Goal: Information Seeking & Learning: Learn about a topic

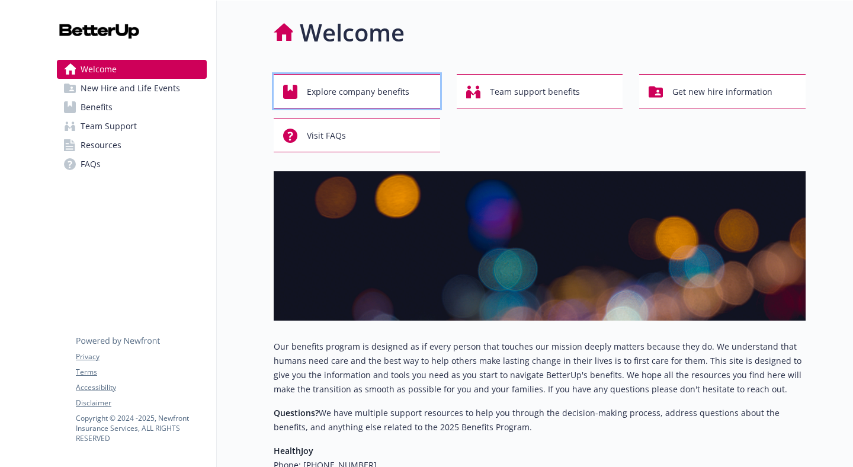
click at [325, 94] on span "Explore company benefits" at bounding box center [358, 92] width 102 height 23
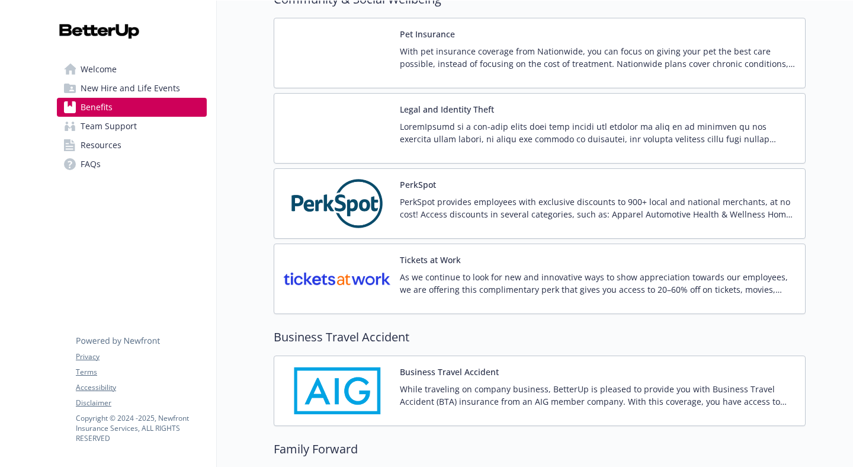
scroll to position [2514, 0]
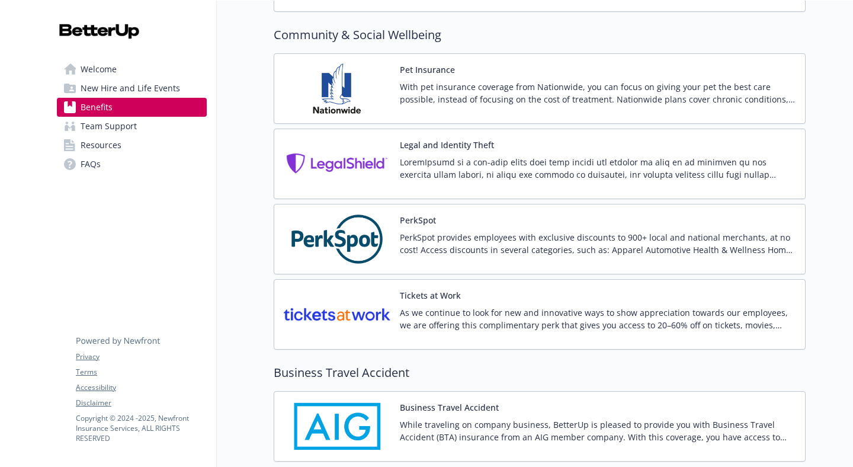
click at [422, 305] on div "Tickets at Work As we continue to look for new and innovative ways to show appr…" at bounding box center [598, 314] width 396 height 50
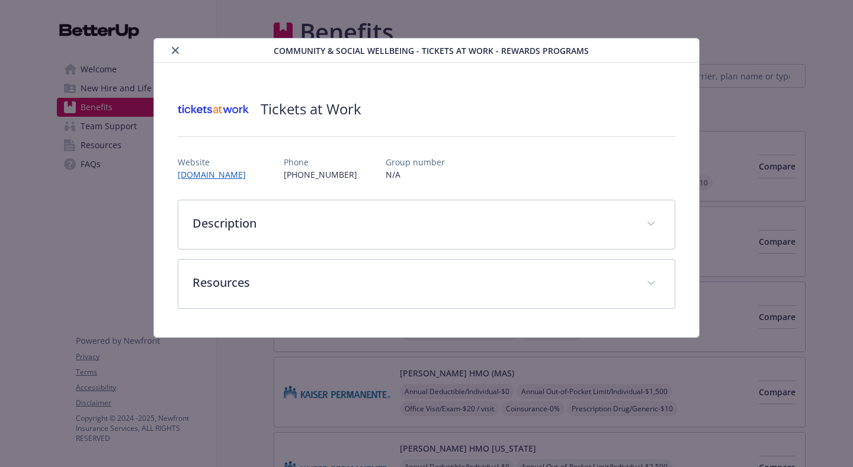
scroll to position [2514, 0]
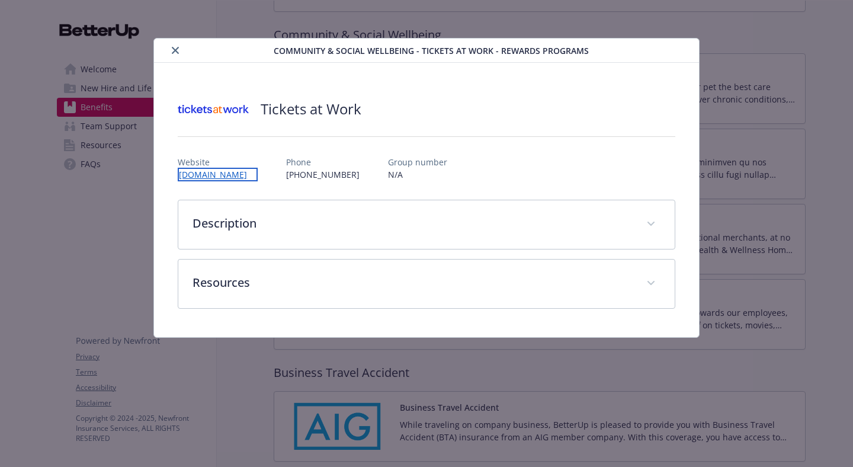
click at [217, 178] on link "[DOMAIN_NAME]" at bounding box center [218, 175] width 80 height 14
click at [178, 53] on icon "close" at bounding box center [175, 50] width 7 height 7
